Goal: Task Accomplishment & Management: Manage account settings

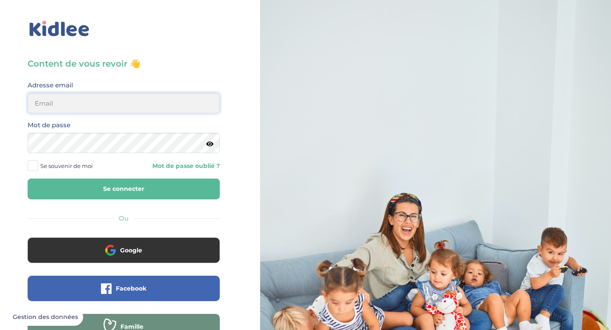
type input "[DOMAIN_NAME][EMAIL_ADDRESS][DOMAIN_NAME]"
click at [174, 188] on button "Se connecter" at bounding box center [124, 189] width 192 height 21
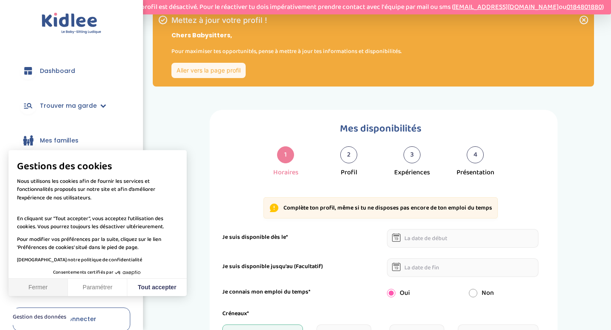
click at [42, 287] on button "Fermer" at bounding box center [37, 288] width 59 height 18
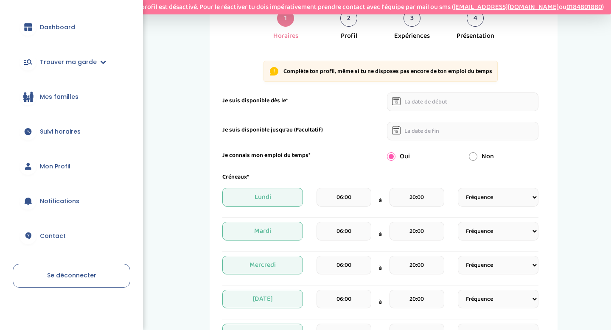
scroll to position [138, 0]
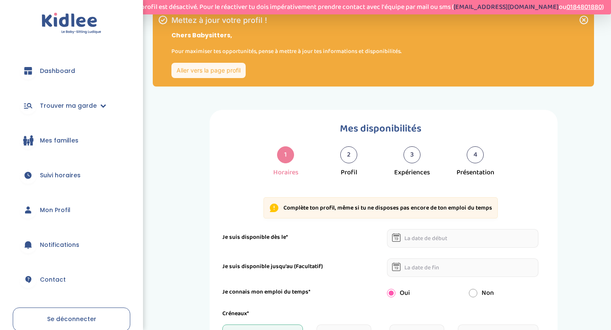
click at [512, 9] on link "[EMAIL_ADDRESS][DOMAIN_NAME]" at bounding box center [506, 7] width 105 height 11
